Goal: Complete application form

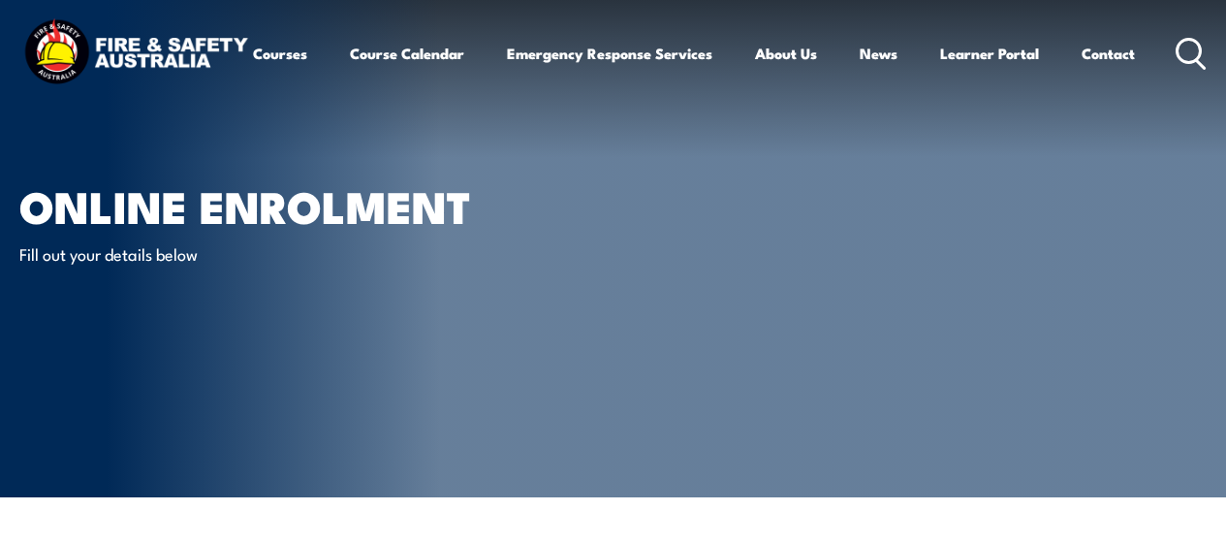
select select "Mr"
select select "M"
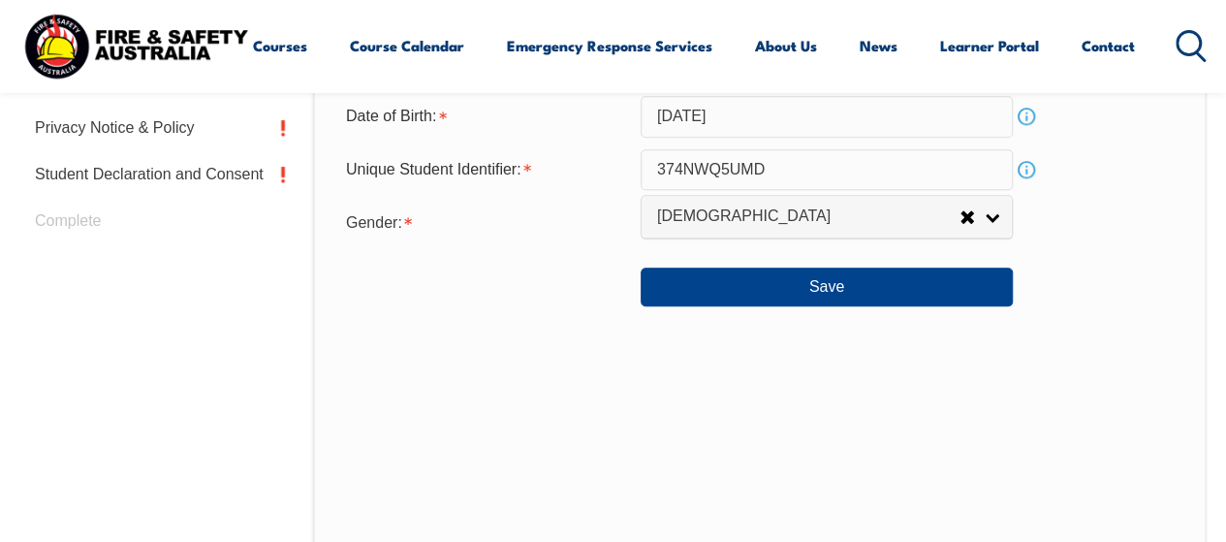
scroll to position [860, 0]
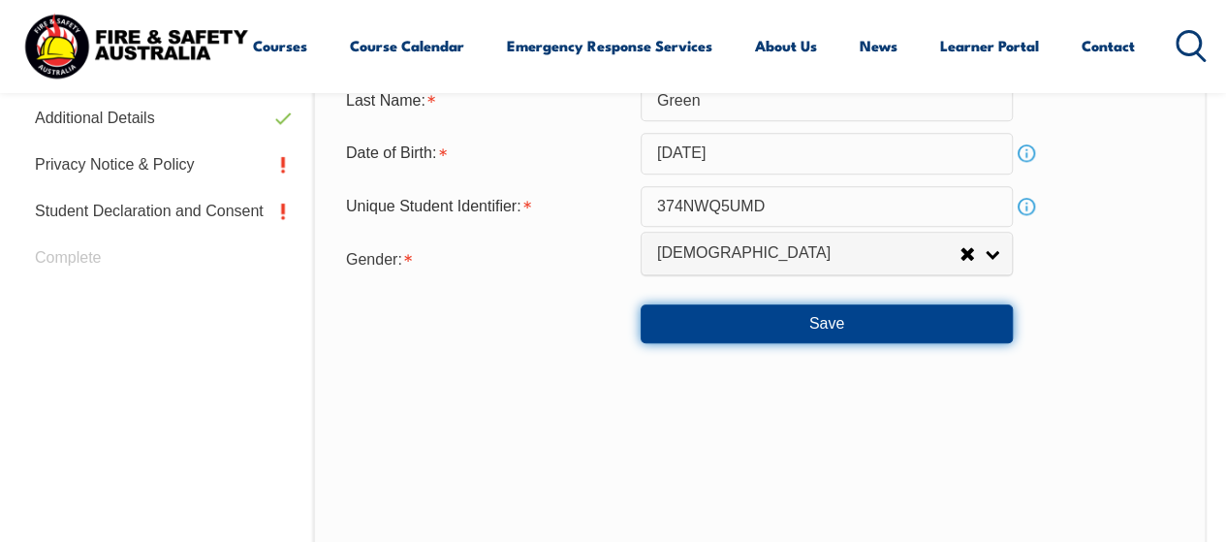
click at [727, 330] on button "Save" at bounding box center [826, 323] width 372 height 39
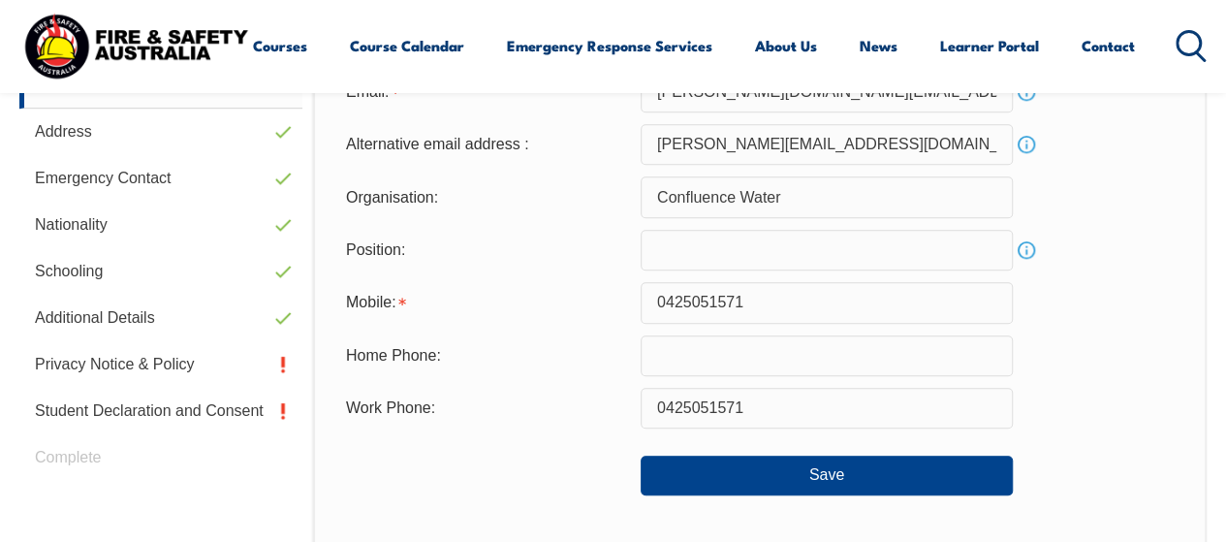
scroll to position [760, 0]
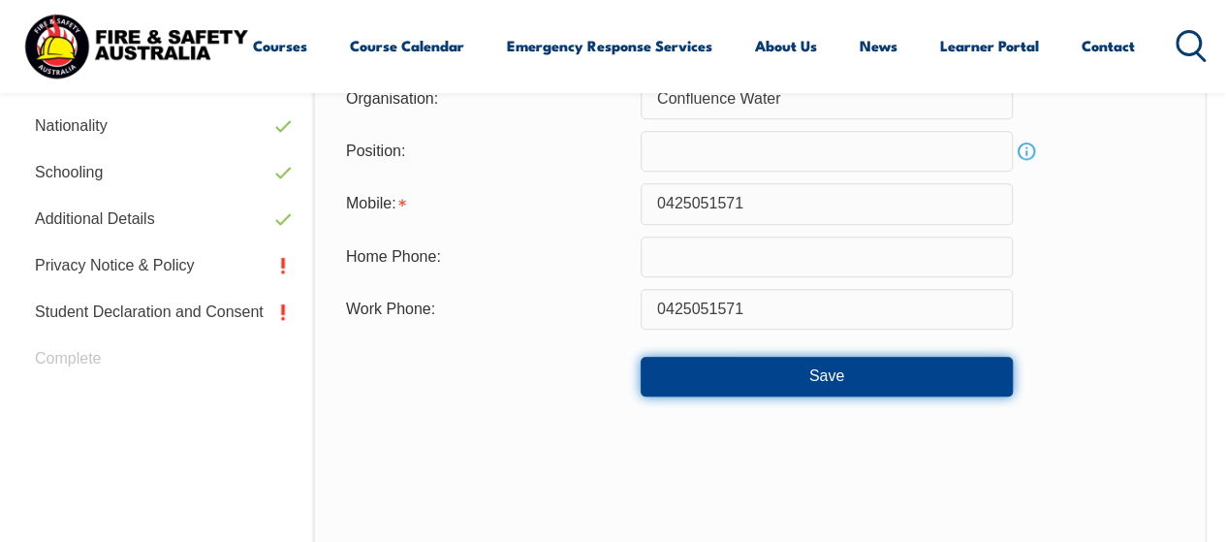
click at [766, 381] on button "Save" at bounding box center [826, 376] width 372 height 39
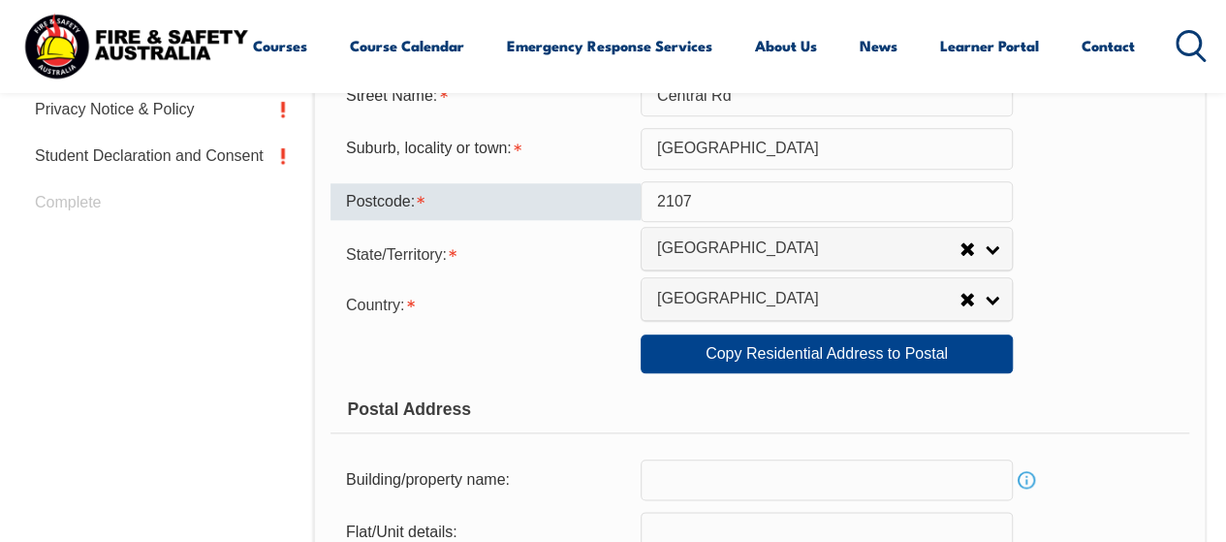
scroll to position [922, 0]
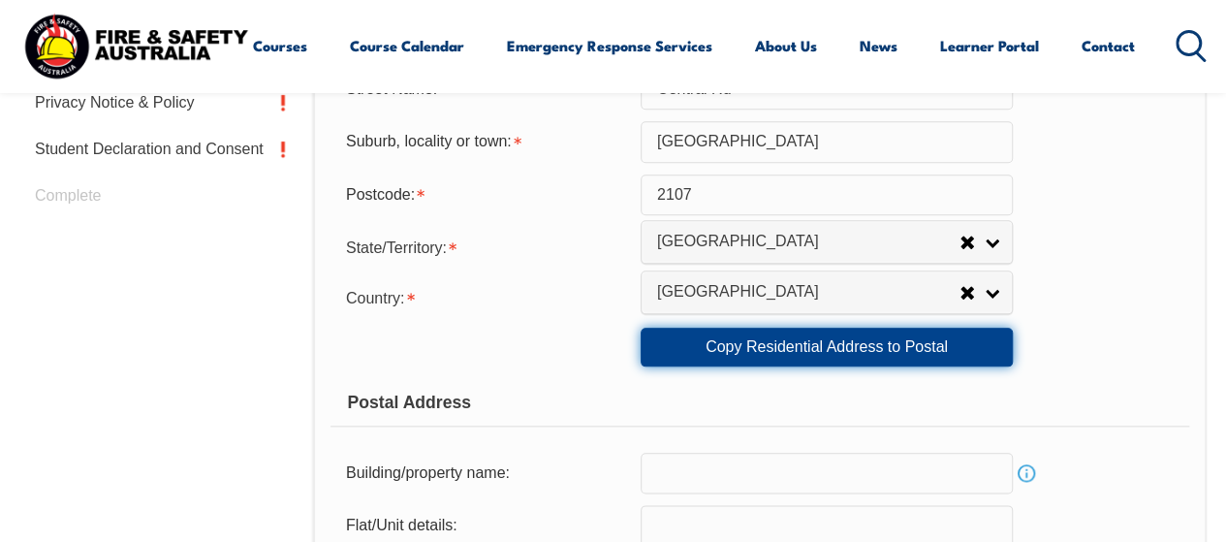
click at [753, 340] on link "Copy Residential Address to Postal" at bounding box center [826, 347] width 372 height 39
type input "120"
type input "Central Rd"
type input "Avalon Beach"
select select "NSW"
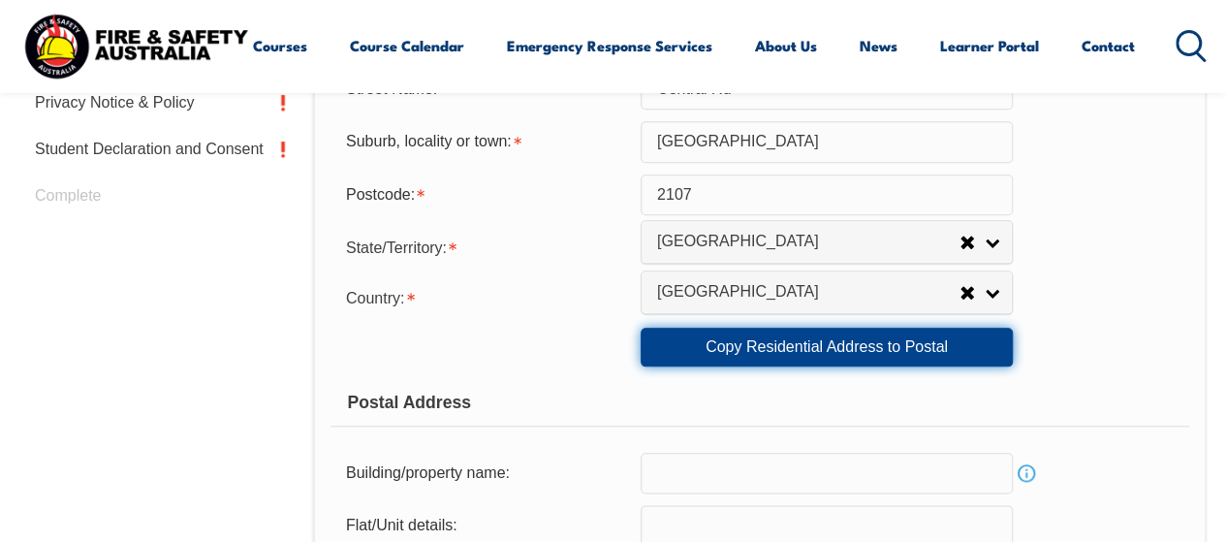
type input "2107"
select select "1101"
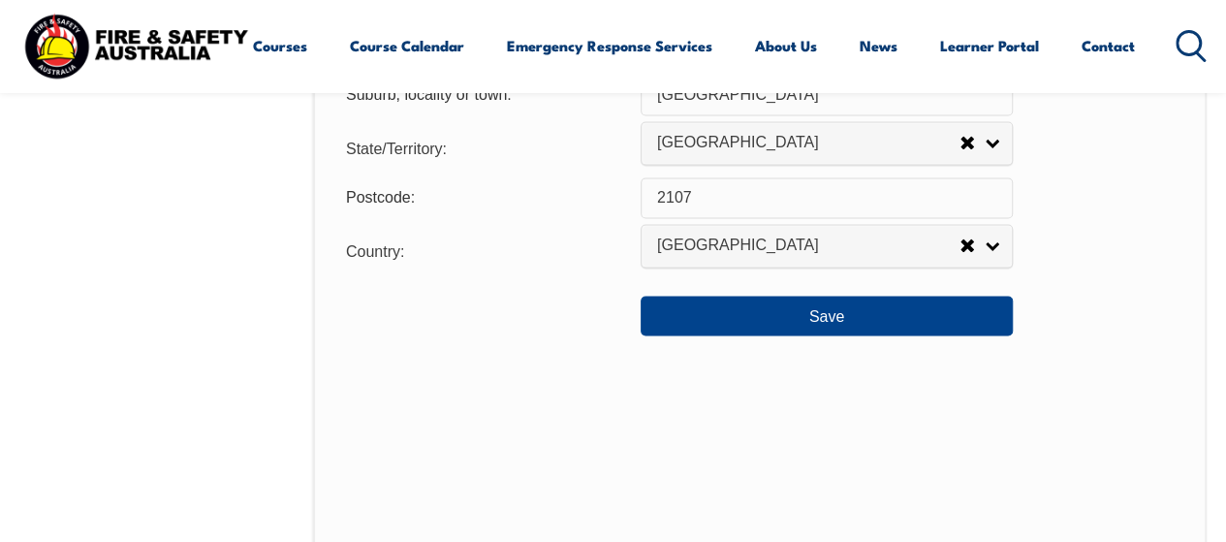
scroll to position [1565, 0]
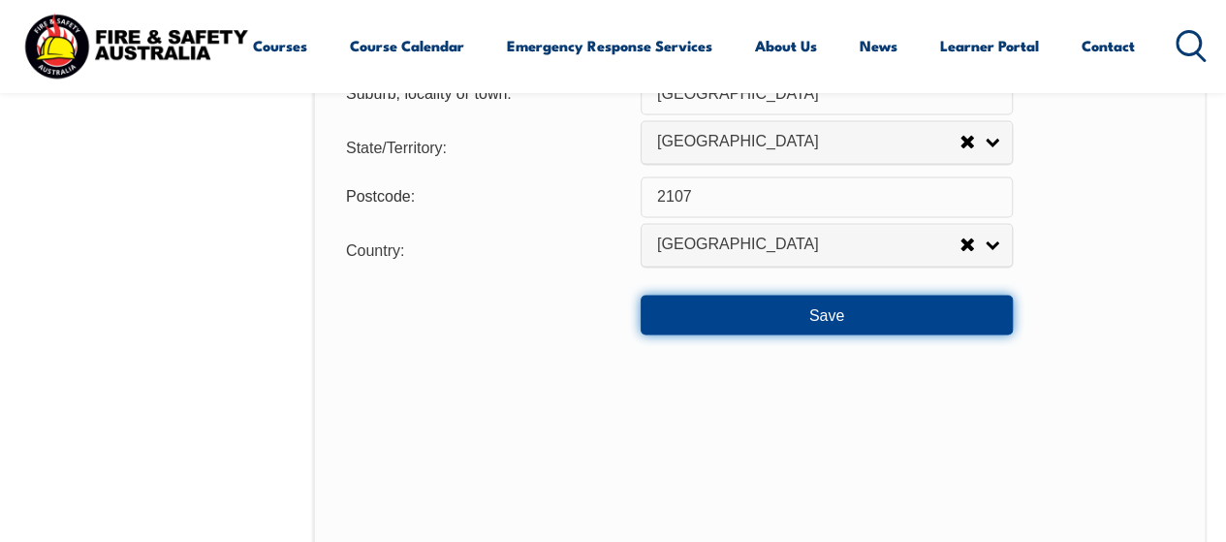
click at [734, 305] on button "Save" at bounding box center [826, 314] width 372 height 39
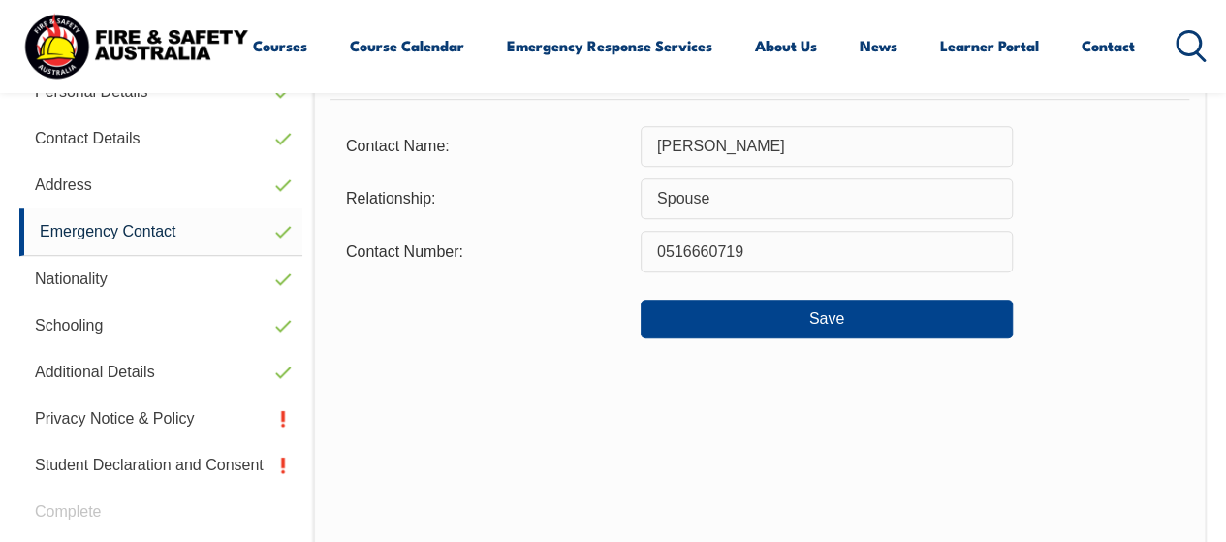
scroll to position [619, 0]
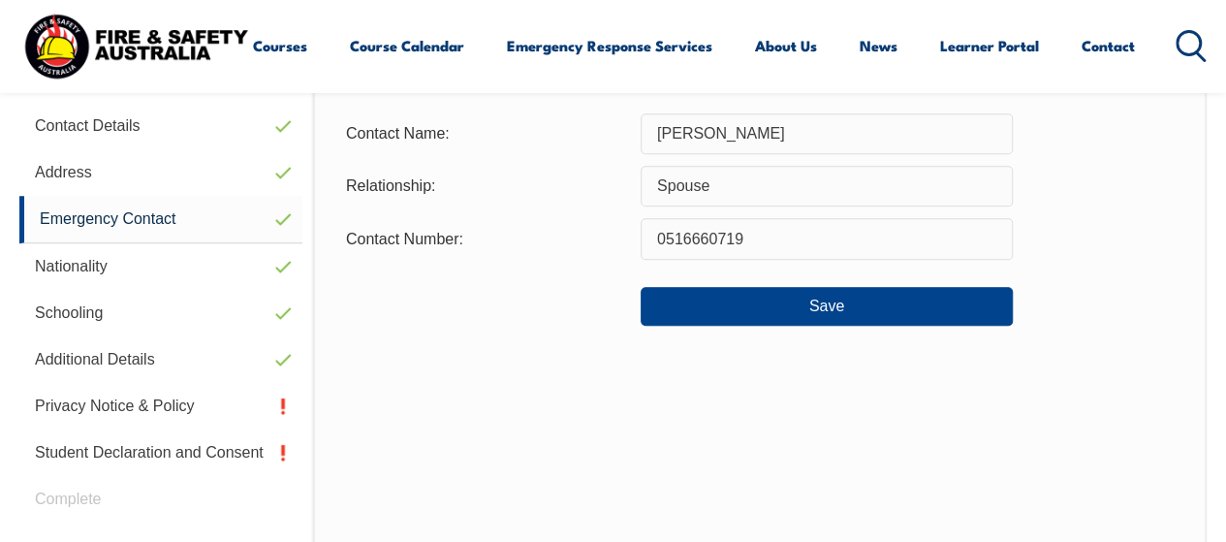
click at [672, 245] on input "0516660719" at bounding box center [826, 238] width 372 height 41
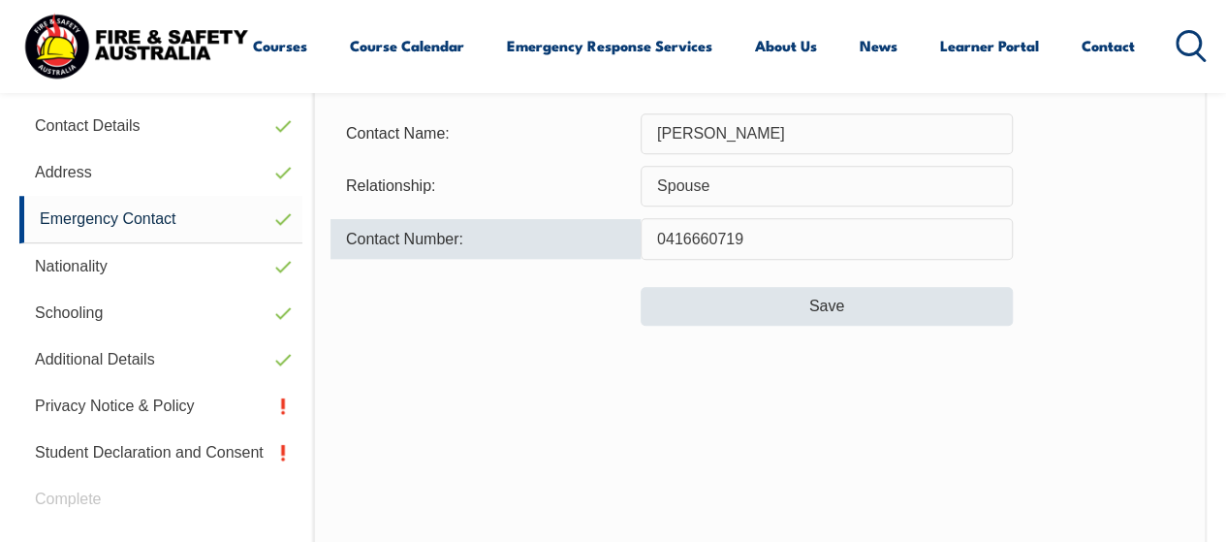
type input "0416660719"
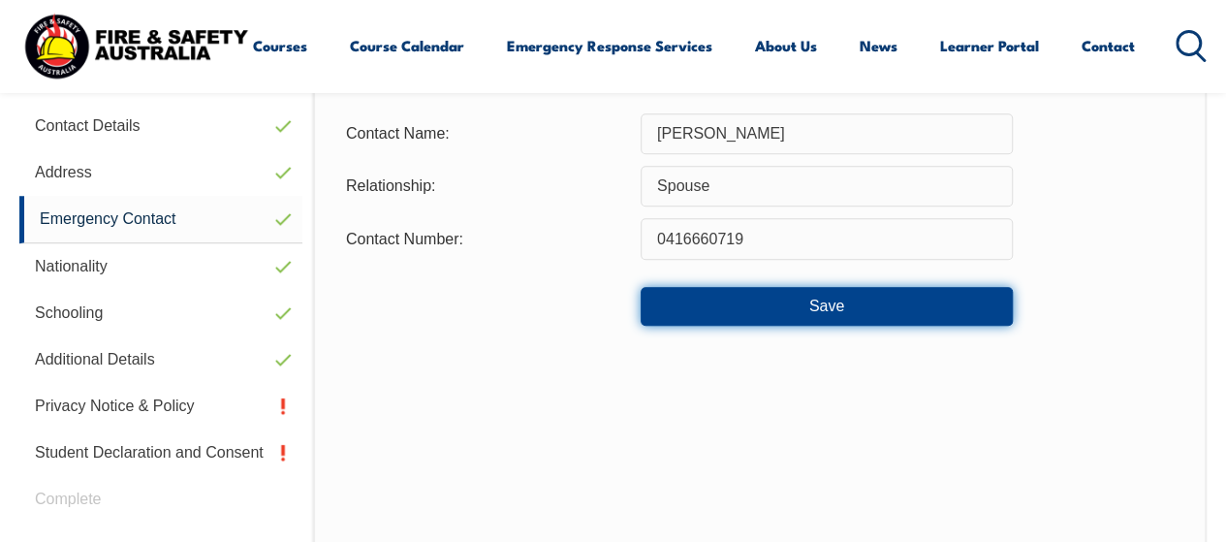
click at [746, 303] on button "Save" at bounding box center [826, 306] width 372 height 39
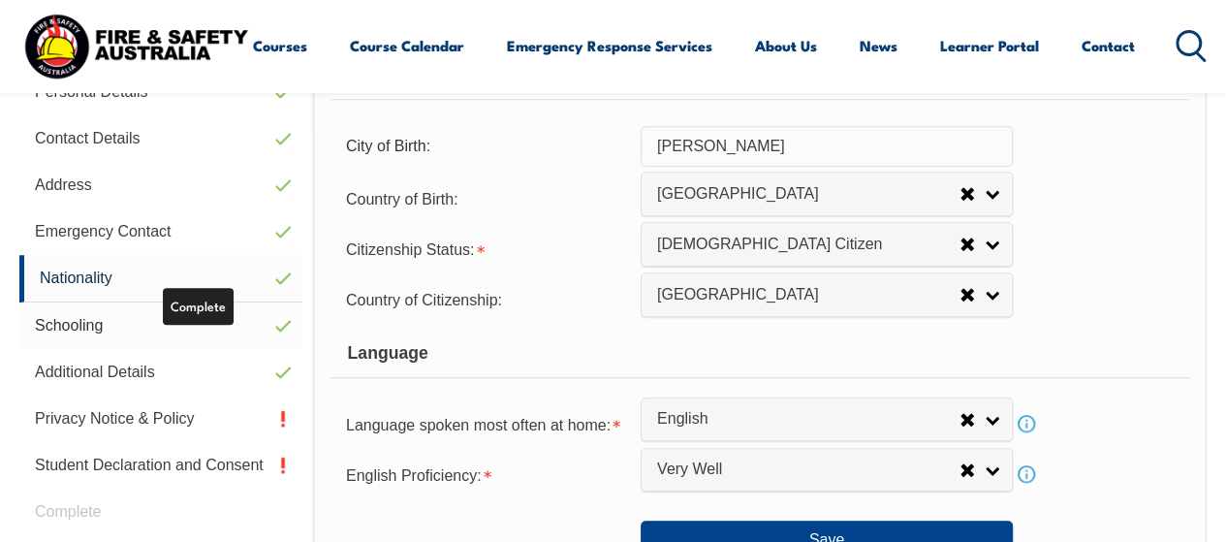
scroll to position [632, 0]
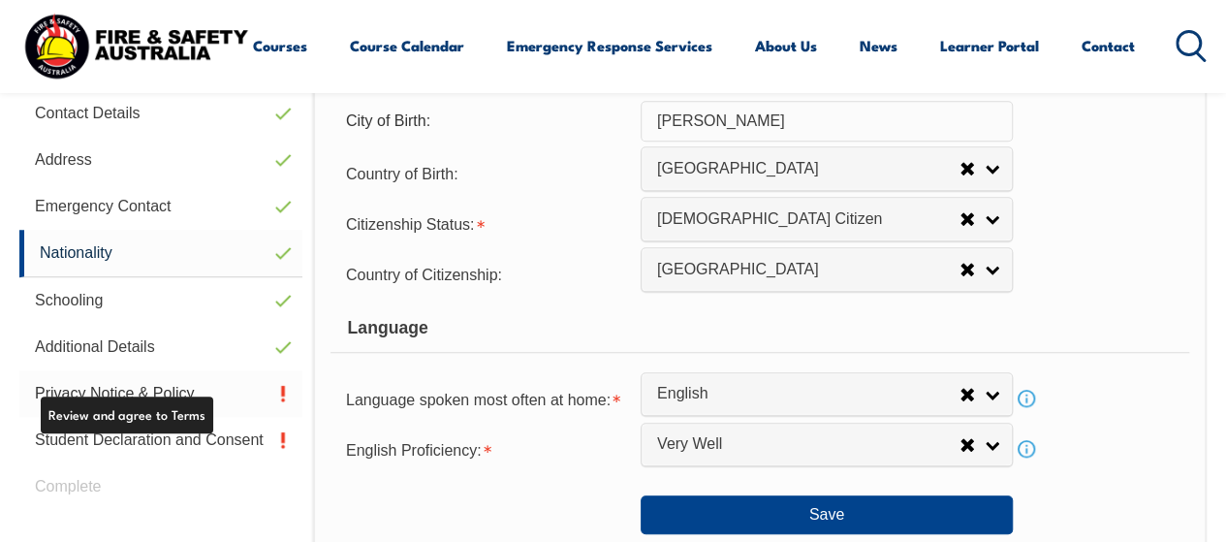
click at [172, 400] on link "Privacy Notice & Policy" at bounding box center [160, 393] width 283 height 47
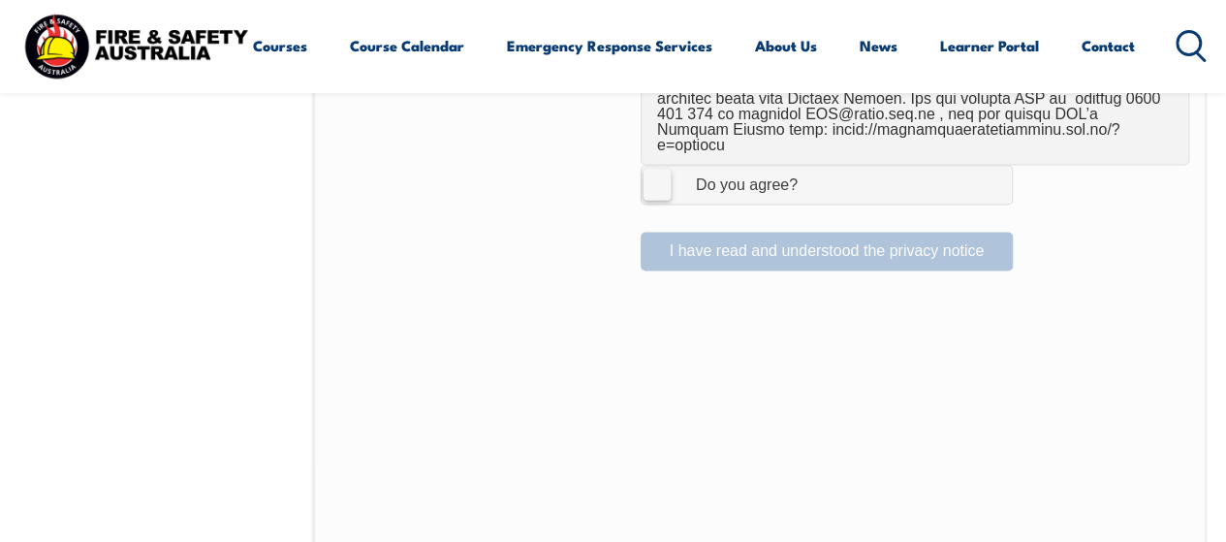
scroll to position [1437, 0]
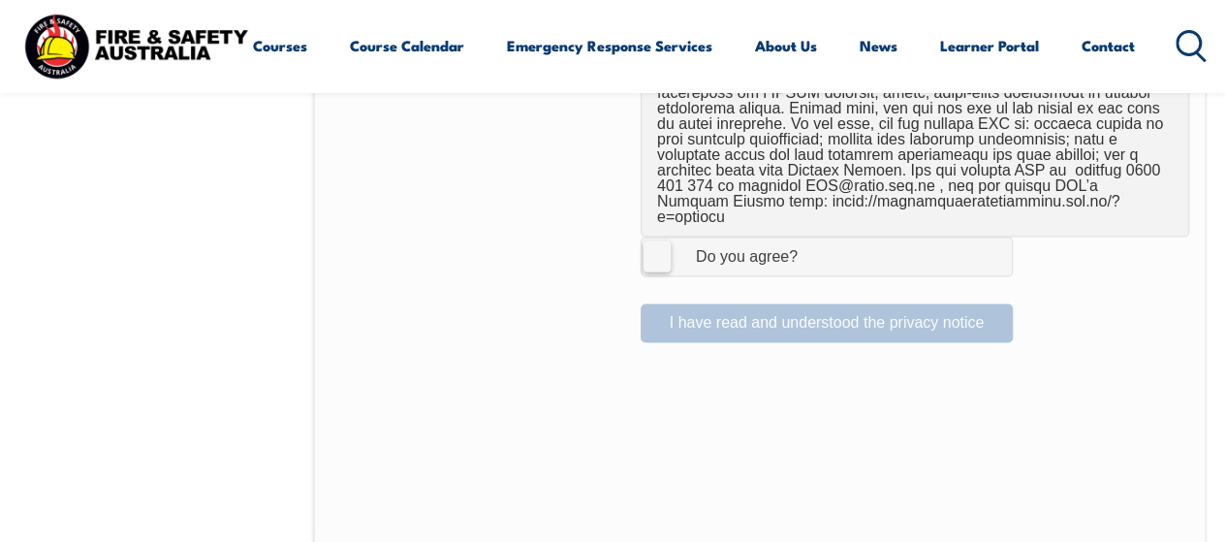
click at [653, 236] on label "I Agree Do you agree?" at bounding box center [826, 255] width 372 height 39
click at [813, 237] on input "I Agree Do you agree?" at bounding box center [829, 255] width 33 height 37
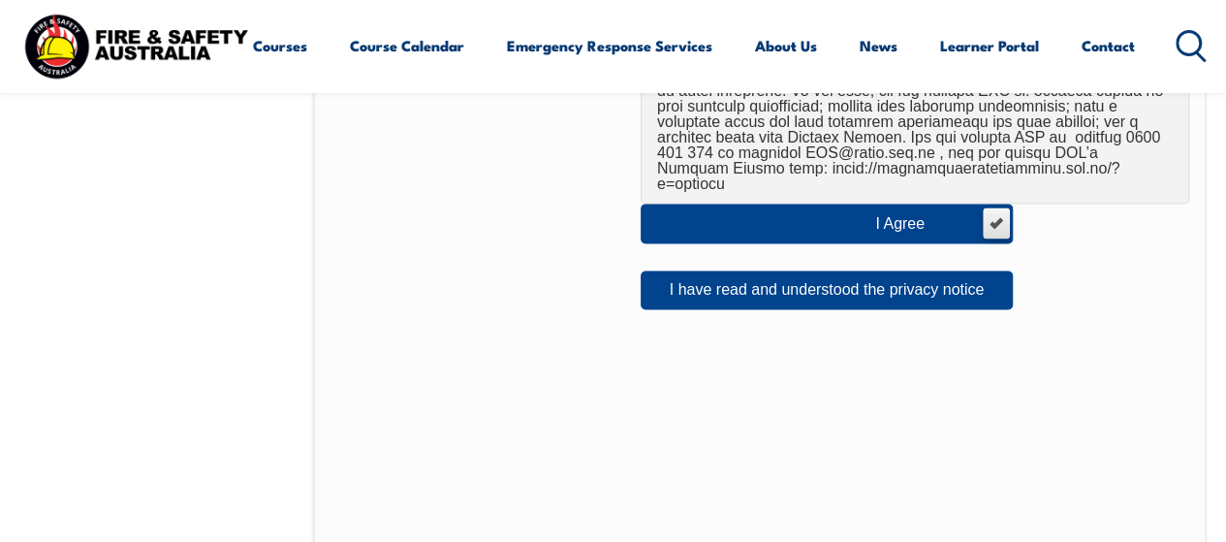
scroll to position [1466, 0]
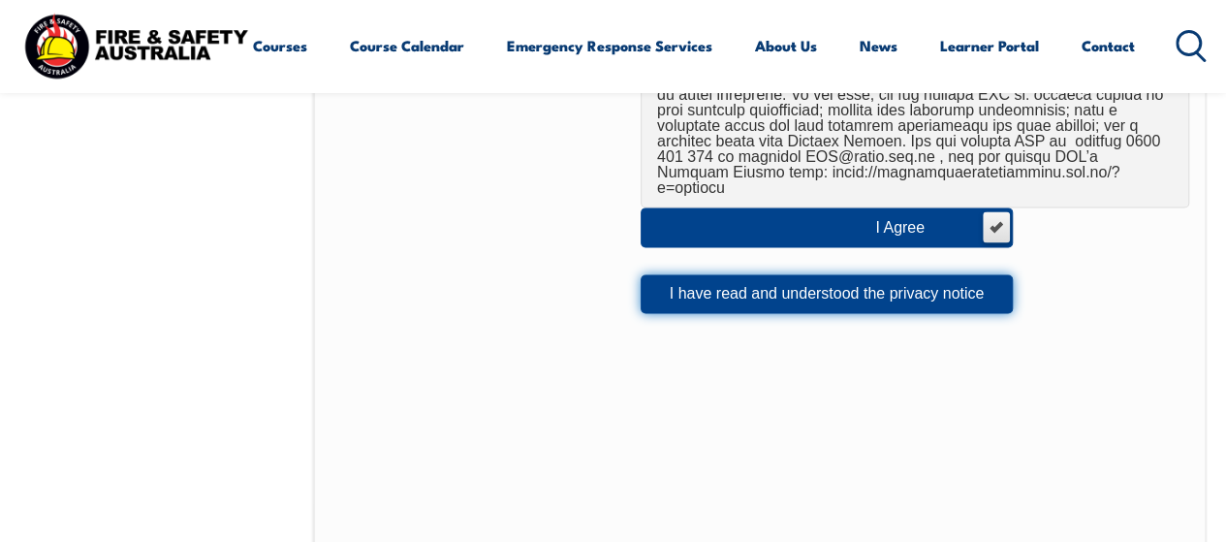
click at [771, 274] on button "I have read and understood the privacy notice" at bounding box center [826, 293] width 372 height 39
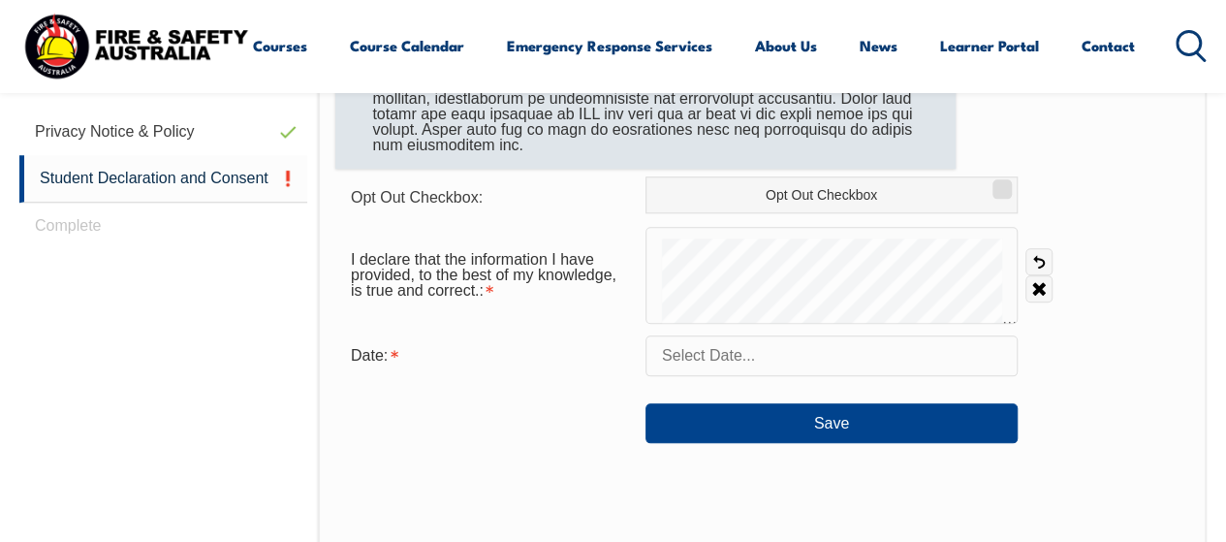
scroll to position [907, 0]
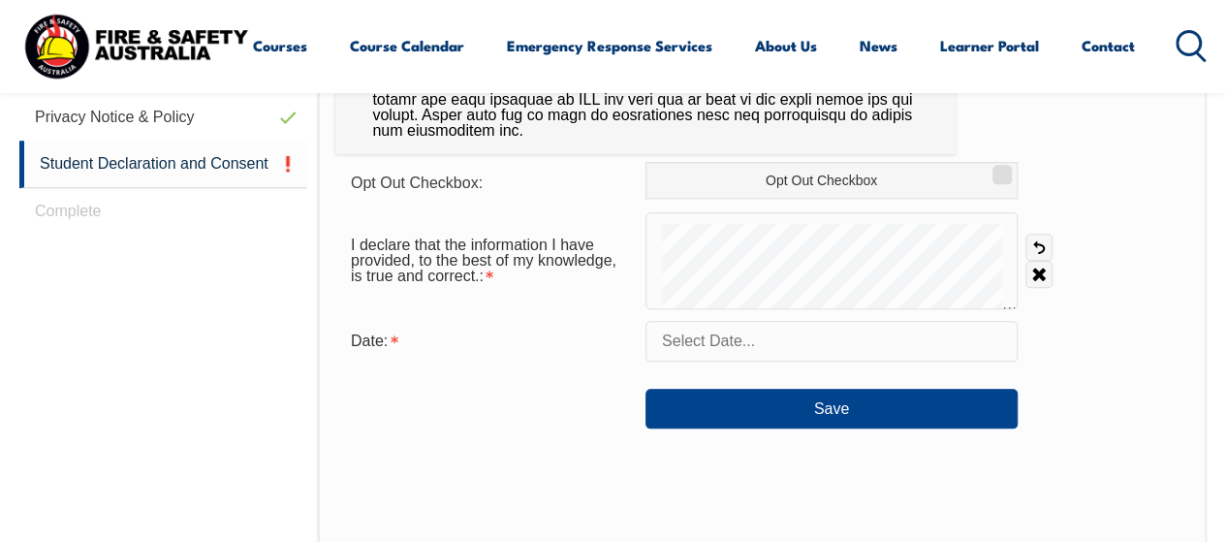
click at [716, 328] on input "text" at bounding box center [831, 341] width 372 height 41
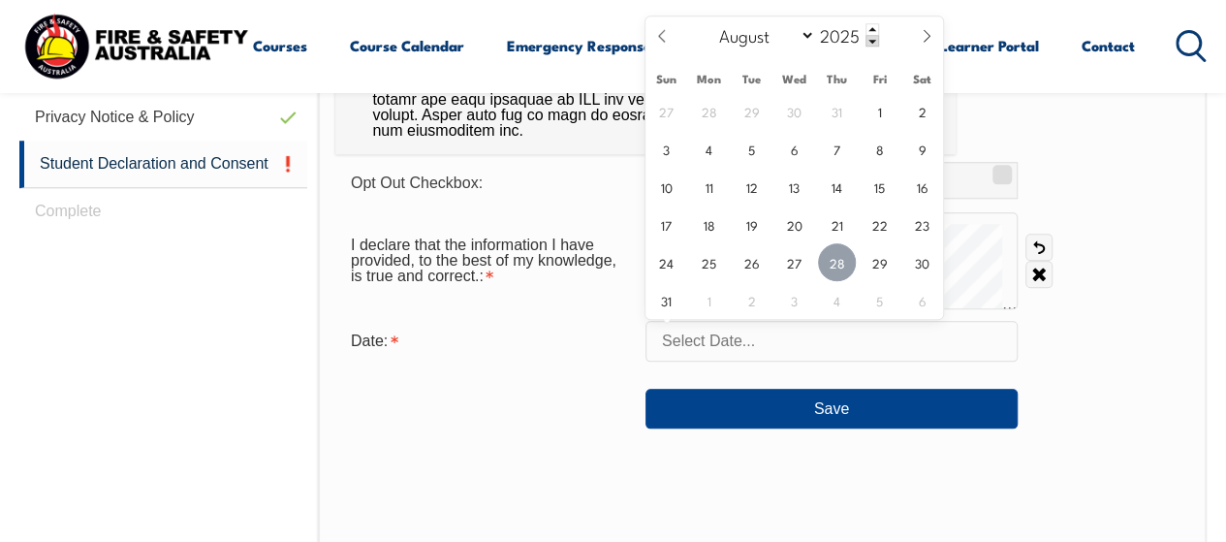
click at [833, 265] on span "28" at bounding box center [837, 262] width 38 height 38
type input "August 28, 2025"
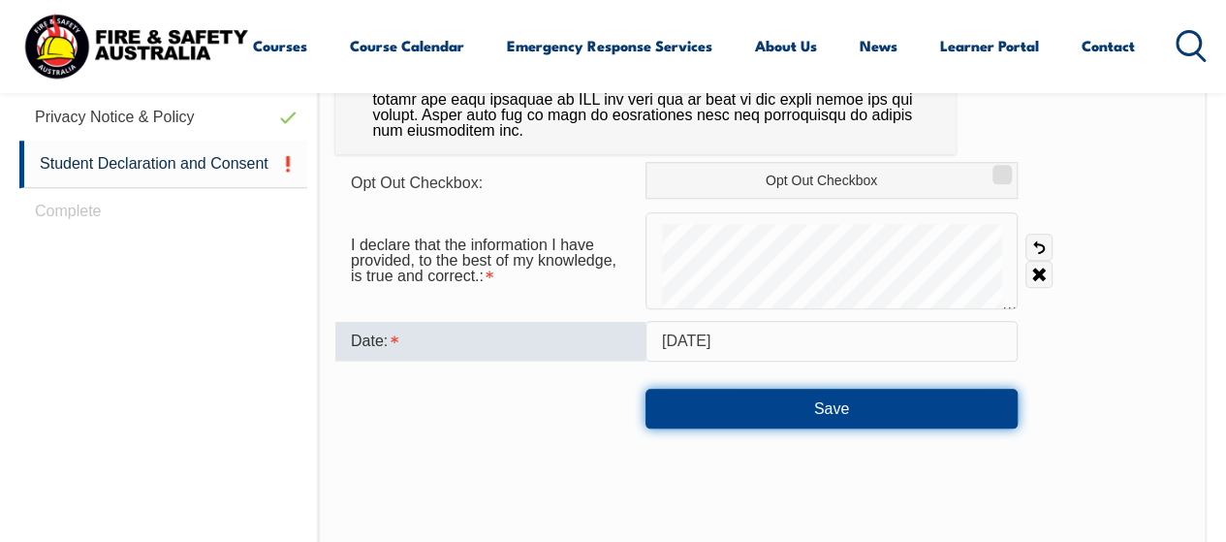
click at [793, 400] on button "Save" at bounding box center [831, 408] width 372 height 39
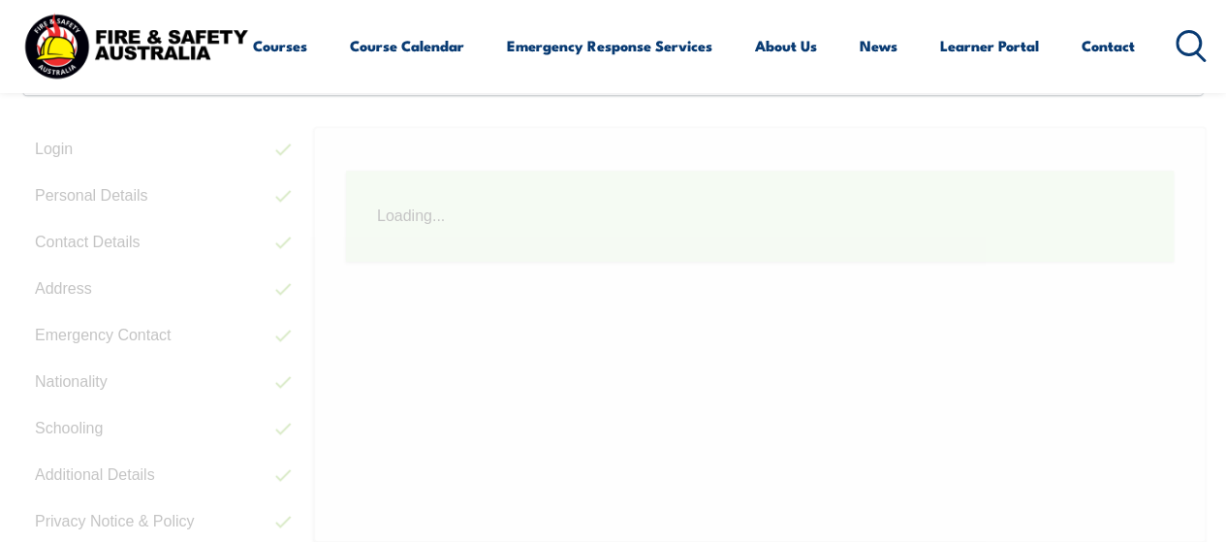
scroll to position [470, 0]
